Goal: Task Accomplishment & Management: Use online tool/utility

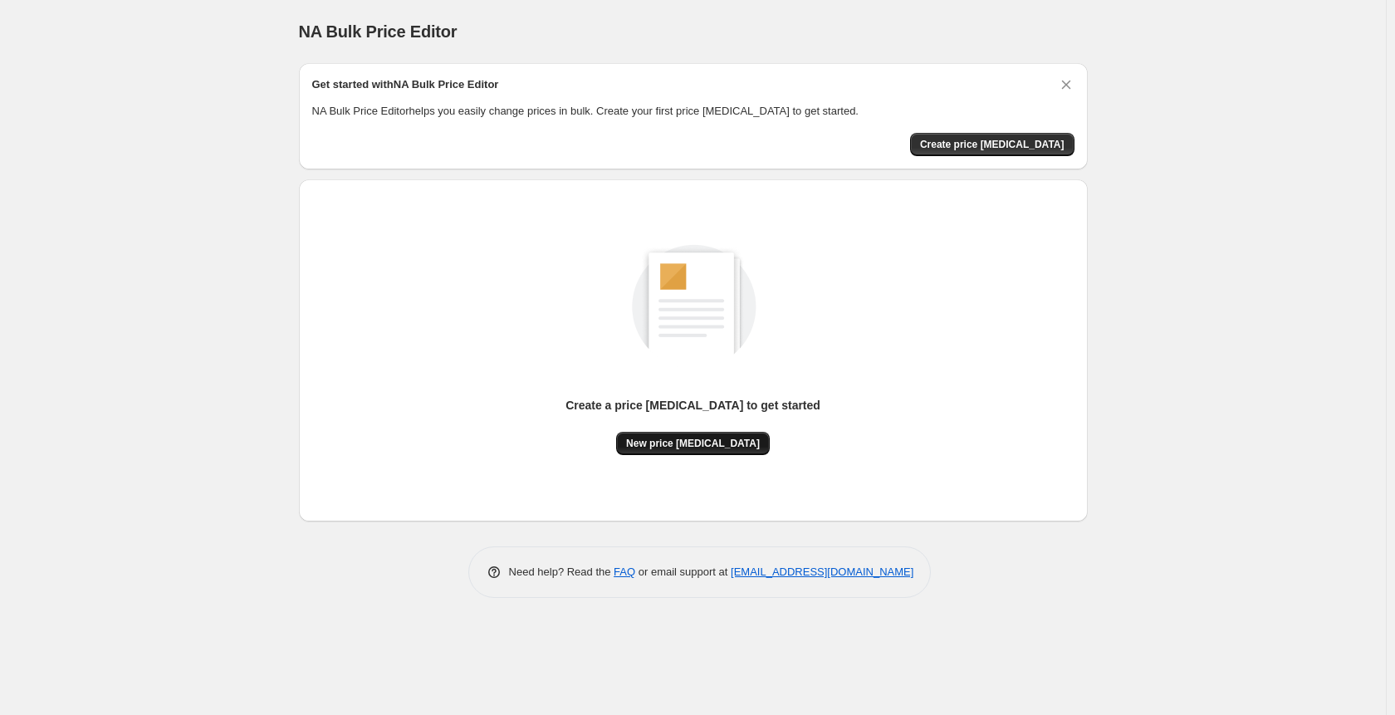
drag, startPoint x: 663, startPoint y: 460, endPoint x: 686, endPoint y: 445, distance: 27.6
click at [686, 445] on div "Create a price [MEDICAL_DATA] to get started New price [MEDICAL_DATA]" at bounding box center [693, 351] width 762 height 316
click at [686, 445] on span "New price [MEDICAL_DATA]" at bounding box center [693, 443] width 134 height 13
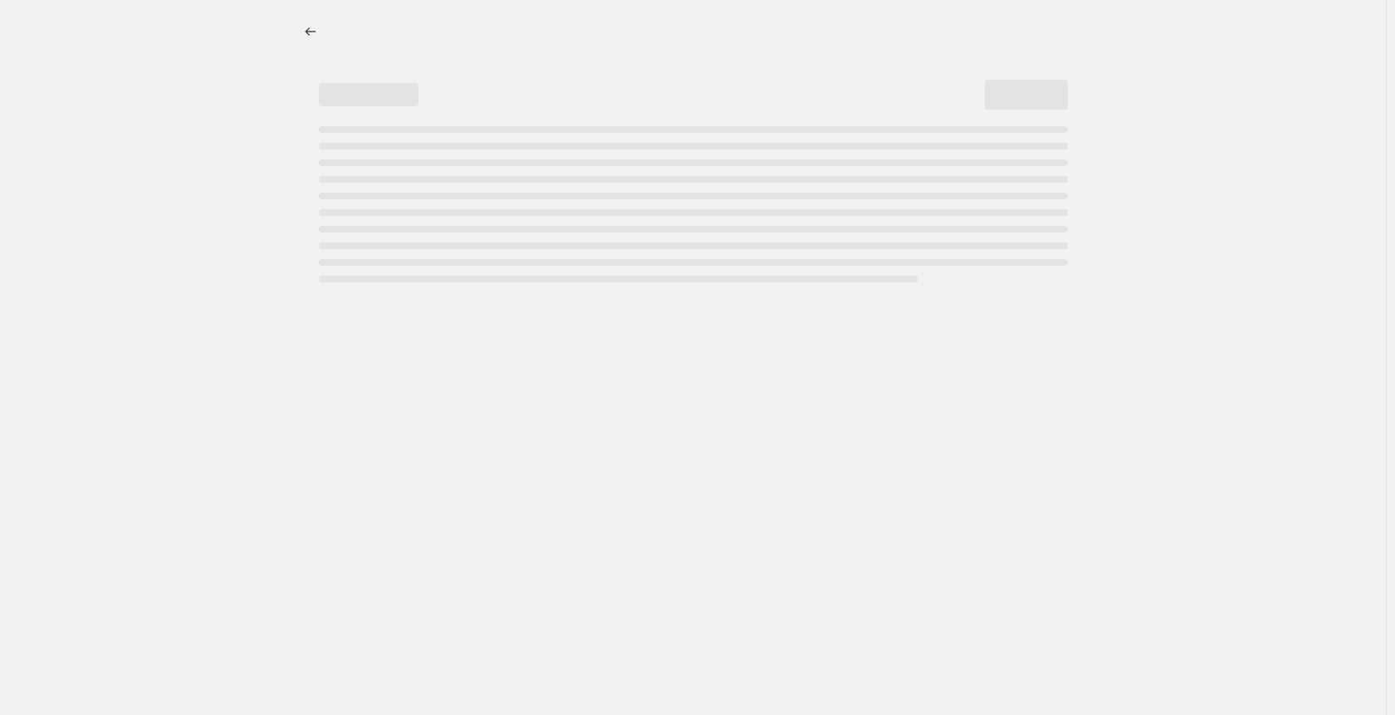
select select "percentage"
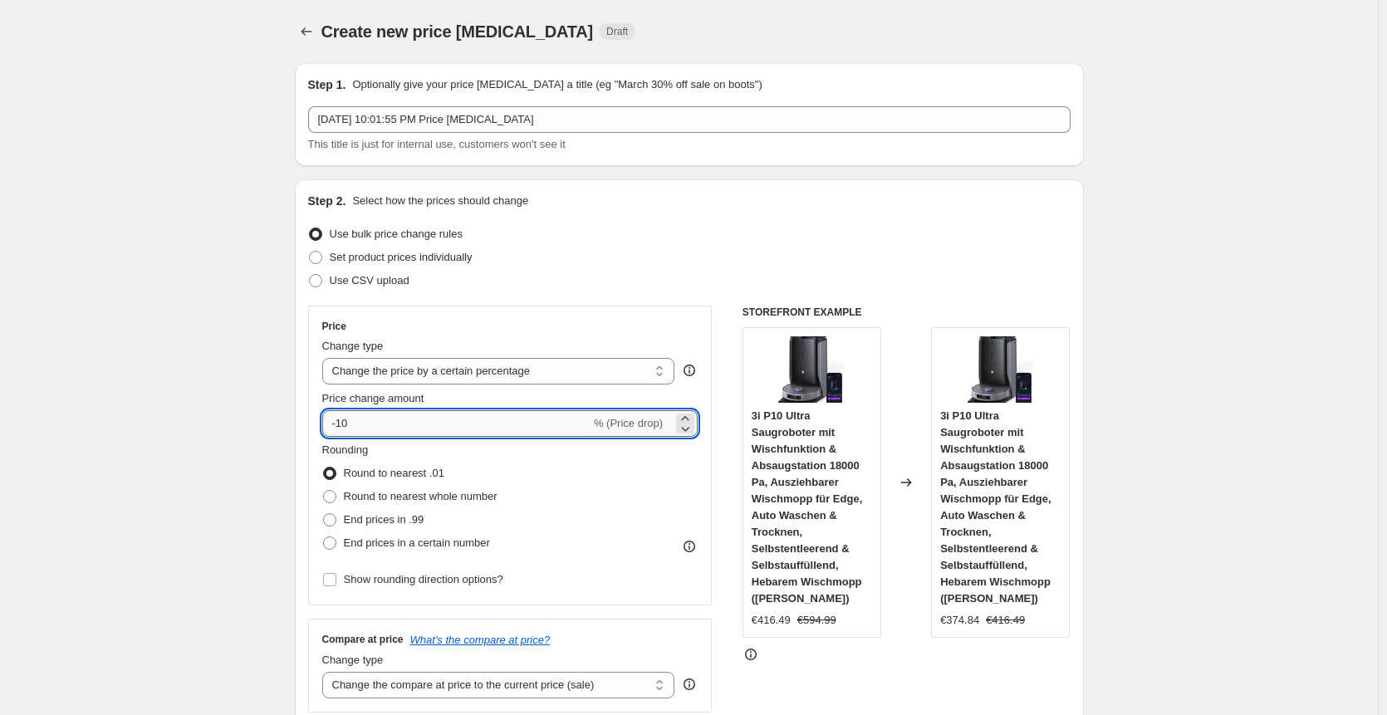
click at [426, 424] on input "-10" at bounding box center [456, 423] width 268 height 27
type input "-1"
type input "-30"
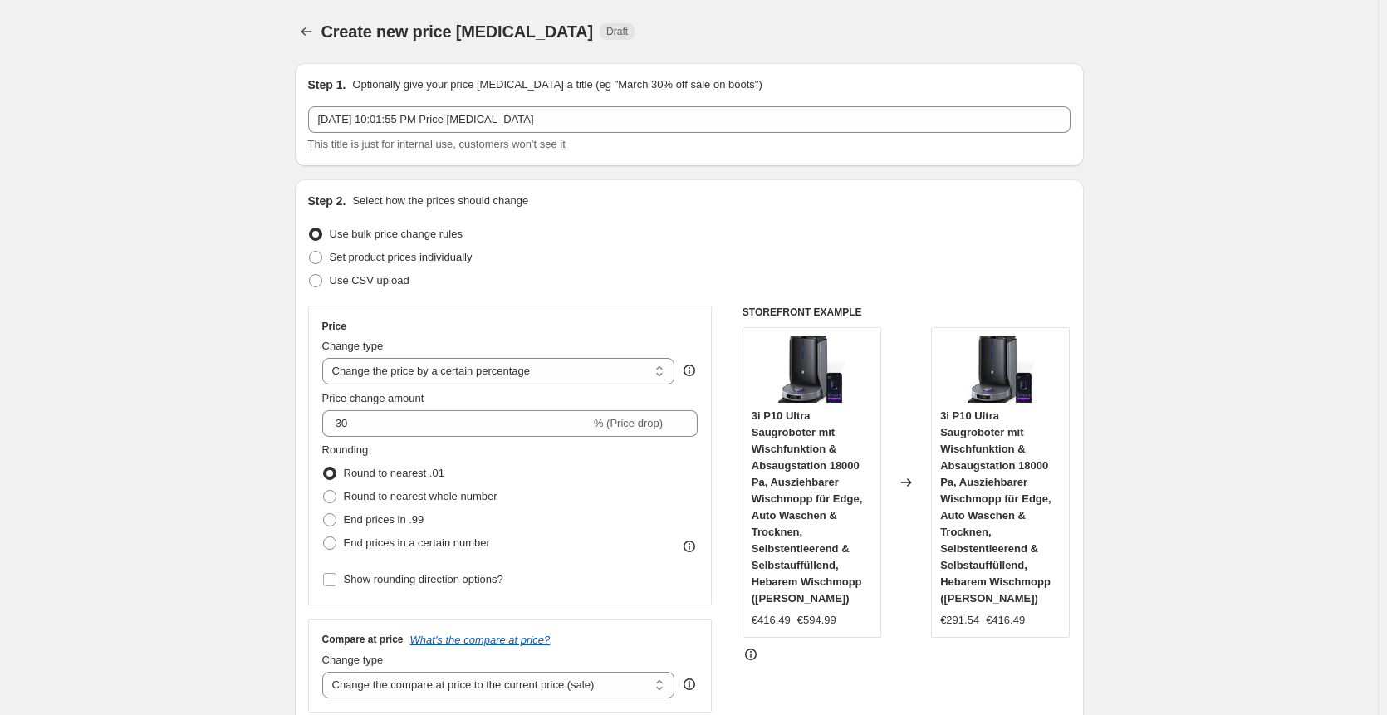
click at [317, 358] on div "Price Change type Change the price to a certain amount Change the price by a ce…" at bounding box center [510, 456] width 404 height 300
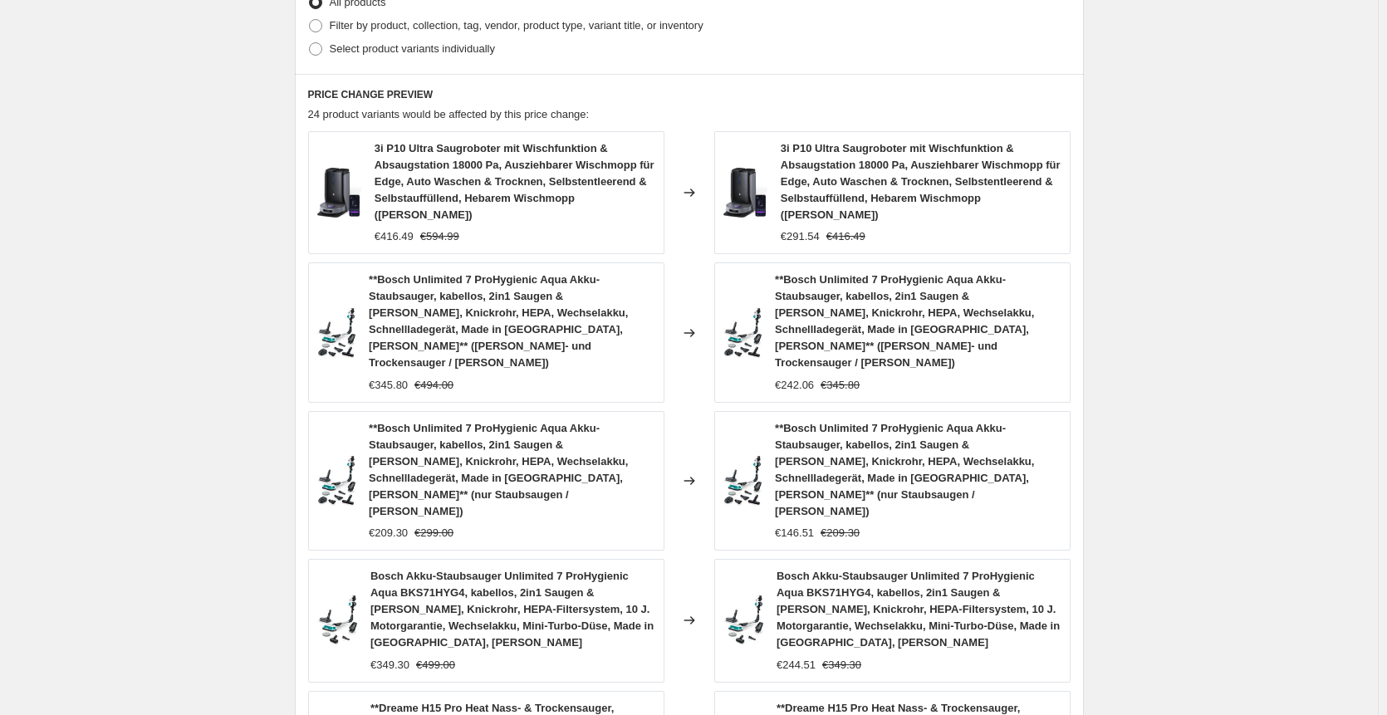
scroll to position [1138, 0]
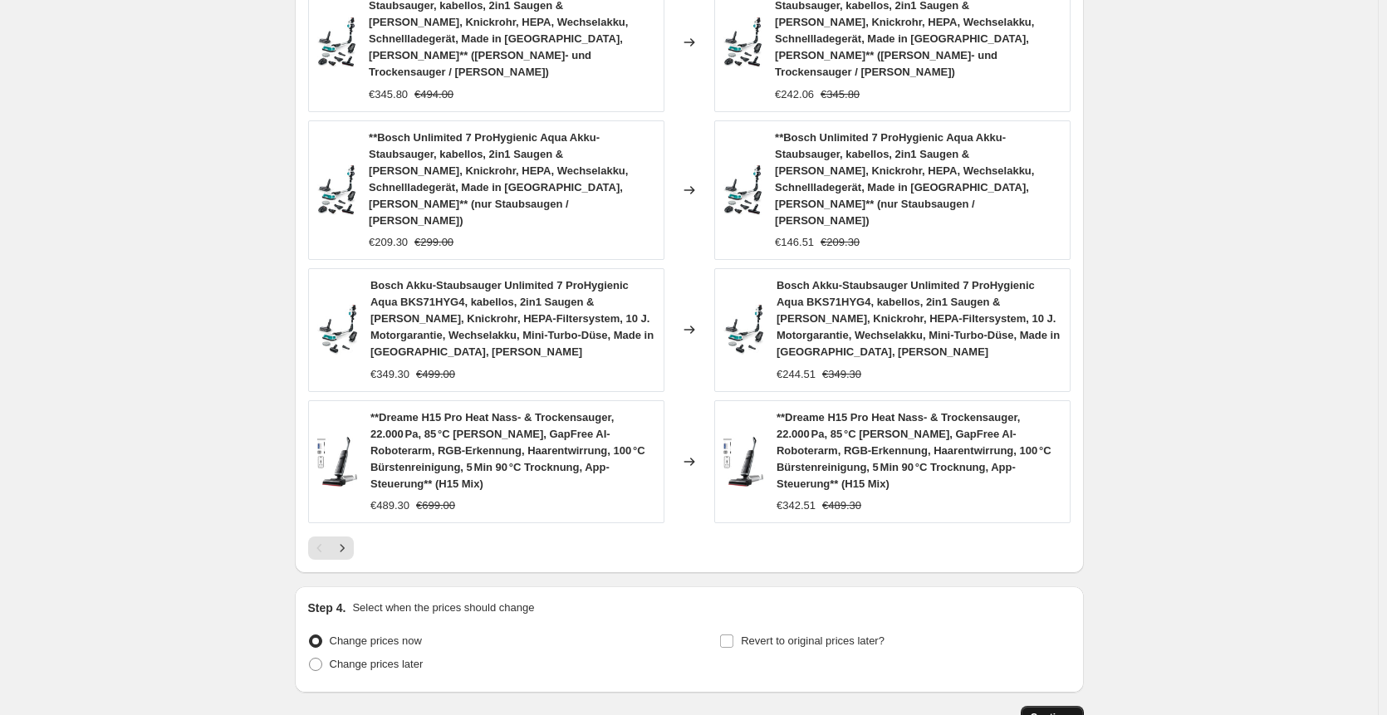
click at [1049, 706] on button "Continue" at bounding box center [1051, 717] width 63 height 23
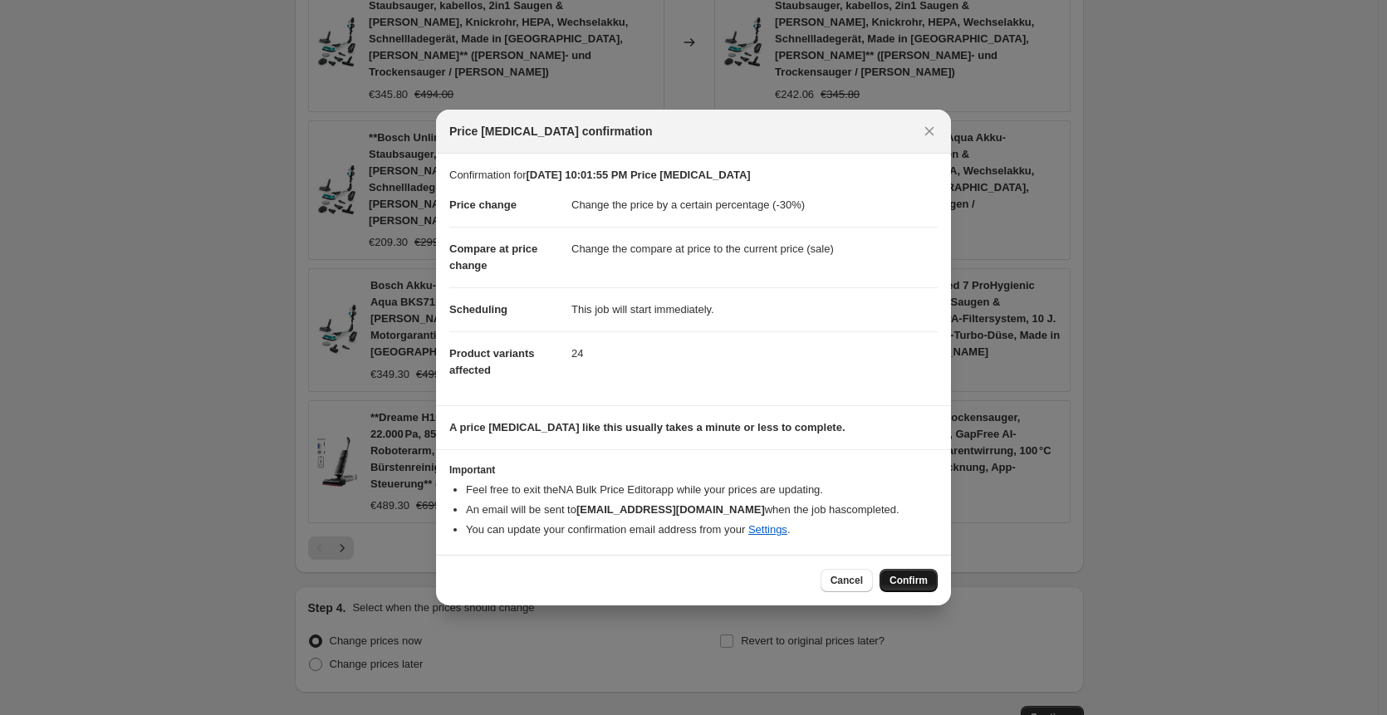
click at [895, 587] on span "Confirm" at bounding box center [908, 580] width 38 height 13
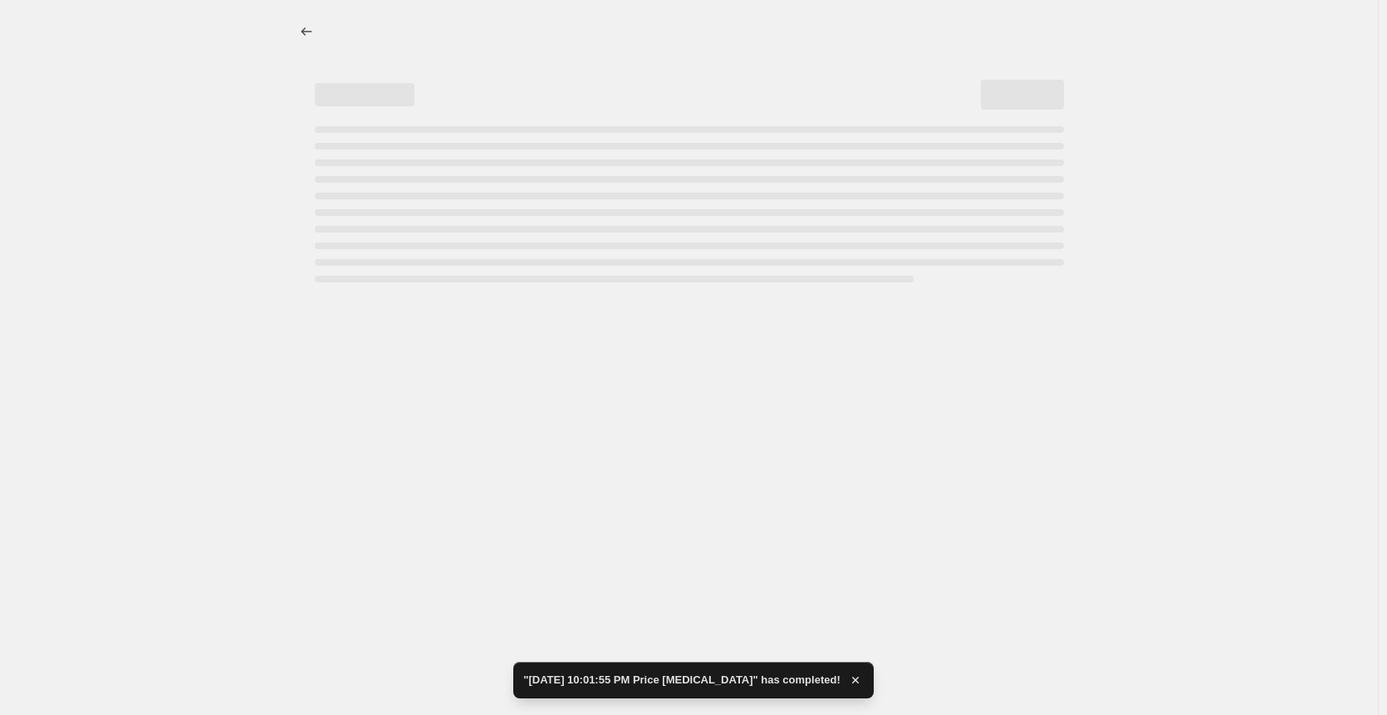
select select "percentage"
